Goal: Information Seeking & Learning: Learn about a topic

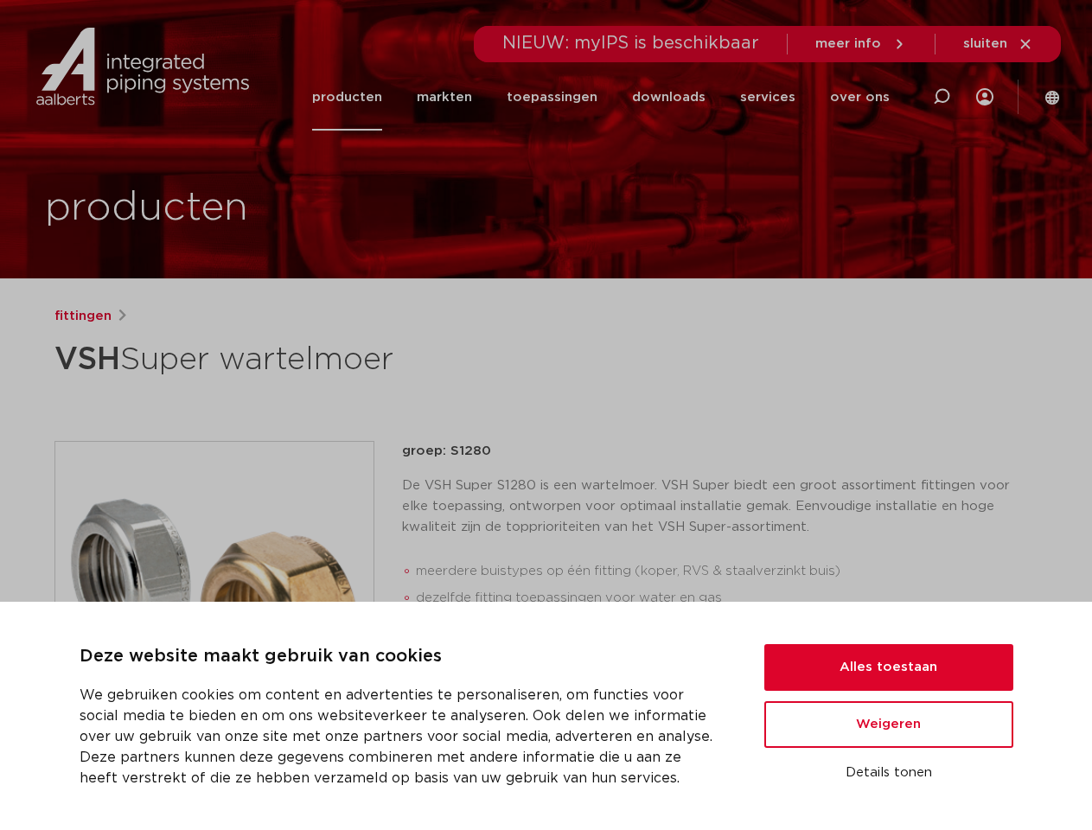
click at [546, 415] on div "fittingen VSH Super wartelmoer groep: S1280 De VSH Super S1280 is een wartelmoe…" at bounding box center [547, 699] width 1012 height 787
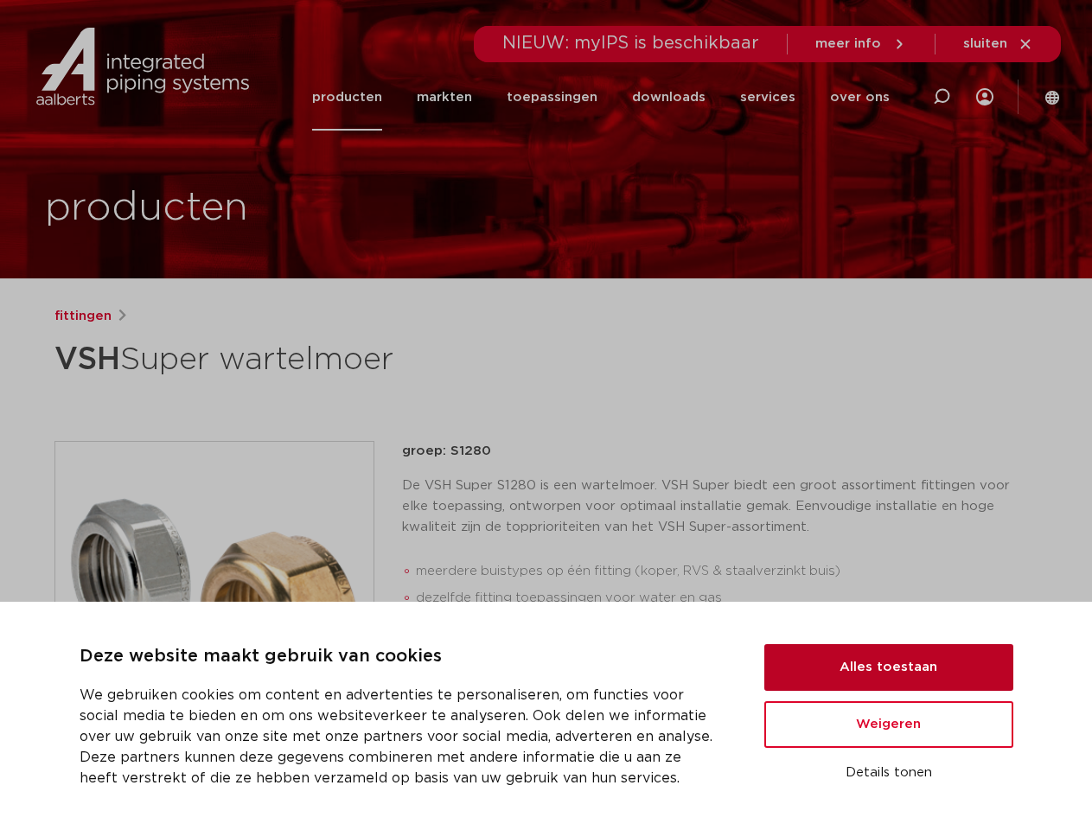
click at [889, 668] on button "Alles toestaan" at bounding box center [888, 667] width 249 height 47
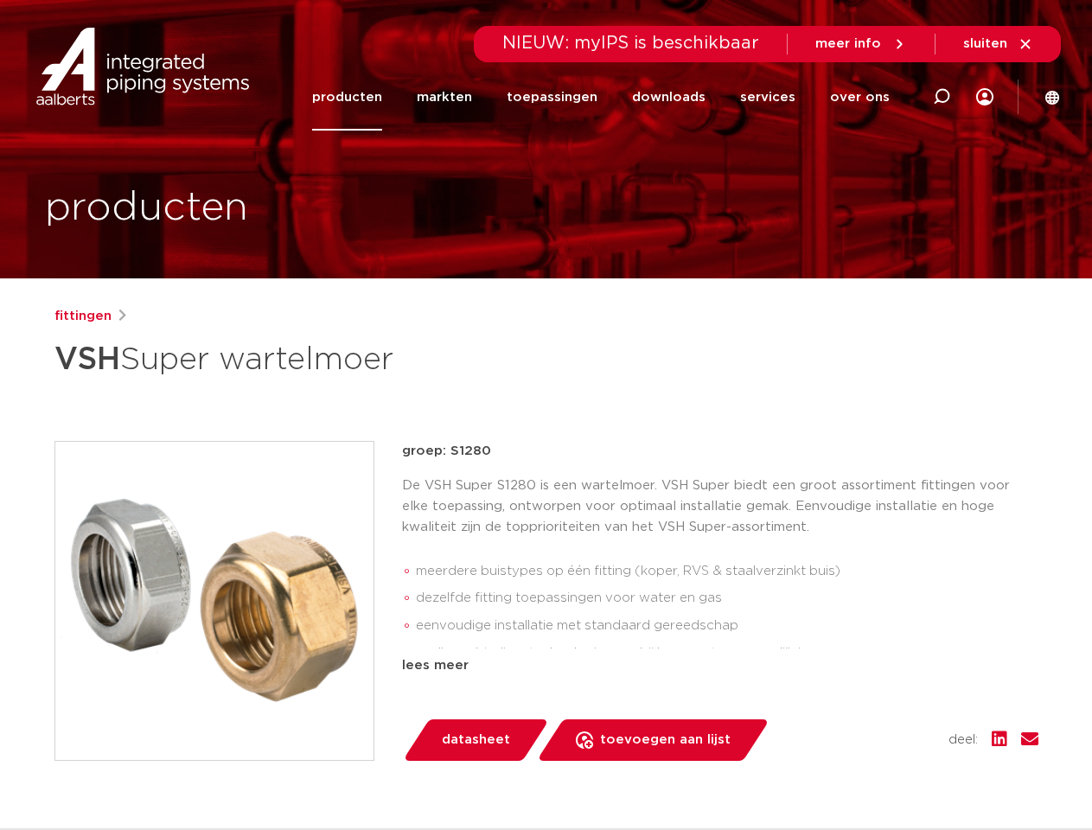
click at [889, 725] on div "datasheet toevoegen aan lijst opslaan in my IPS verwijder uit lijst deel:" at bounding box center [727, 740] width 623 height 42
click at [889, 773] on div "fittingen VSH Super wartelmoer groep: S1280 De VSH Super S1280 is een wartelmoe…" at bounding box center [547, 699] width 1012 height 787
click at [610, 97] on li "toepassingen" at bounding box center [551, 97] width 125 height 67
click at [942, 97] on icon at bounding box center [941, 96] width 21 height 21
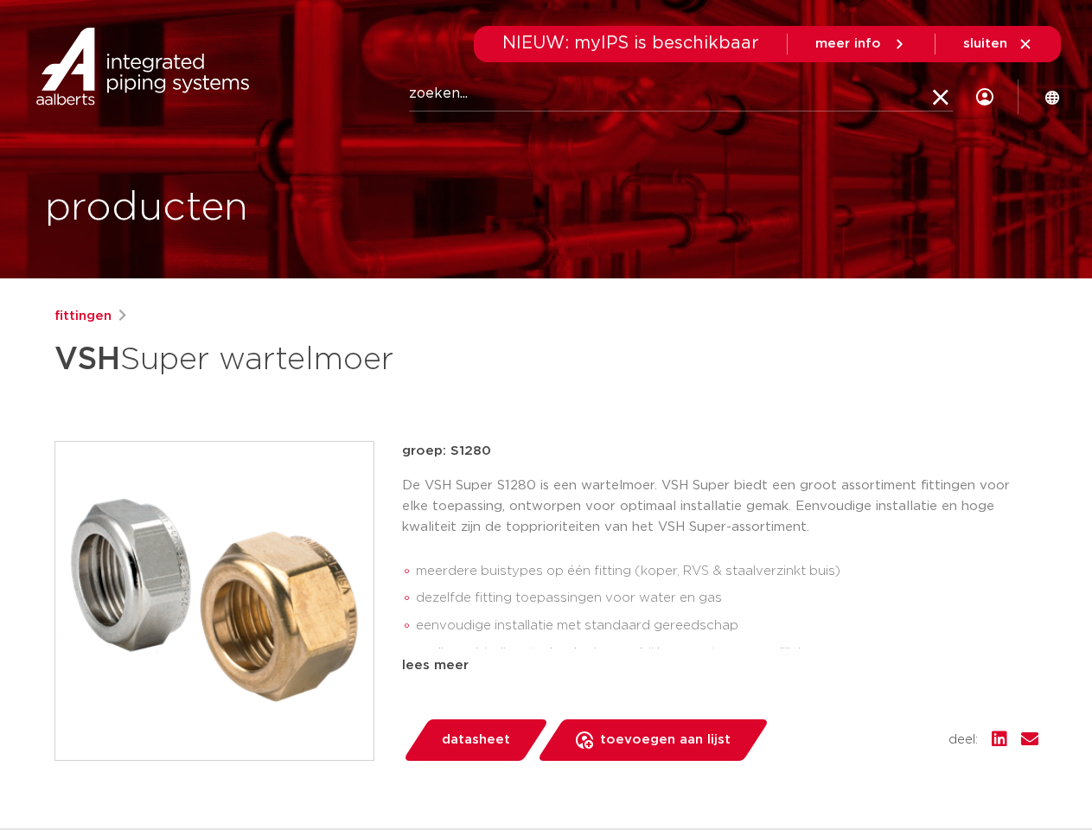
click at [999, 44] on span "sluiten" at bounding box center [985, 43] width 44 height 13
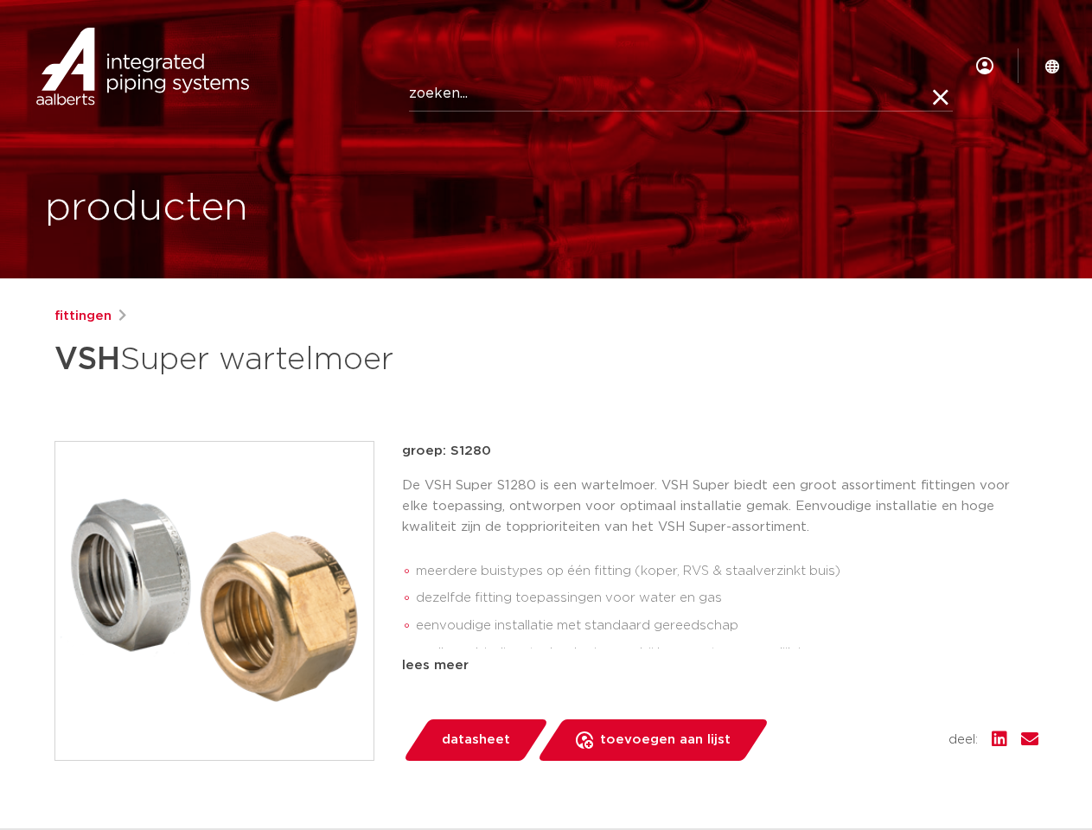
click at [214, 600] on img at bounding box center [214, 601] width 318 height 318
